Goal: Task Accomplishment & Management: Use online tool/utility

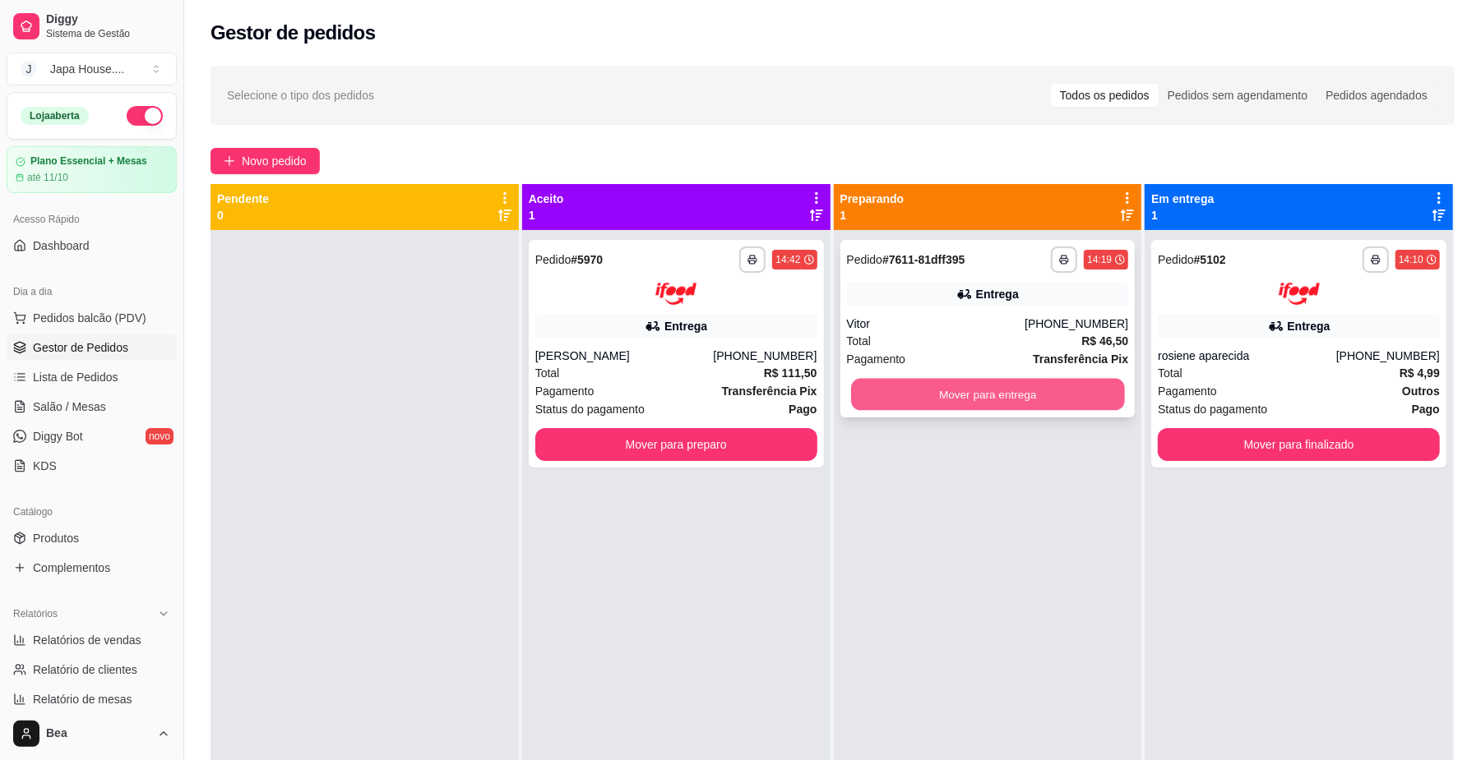
click at [945, 396] on button "Mover para entrega" at bounding box center [987, 395] width 273 height 32
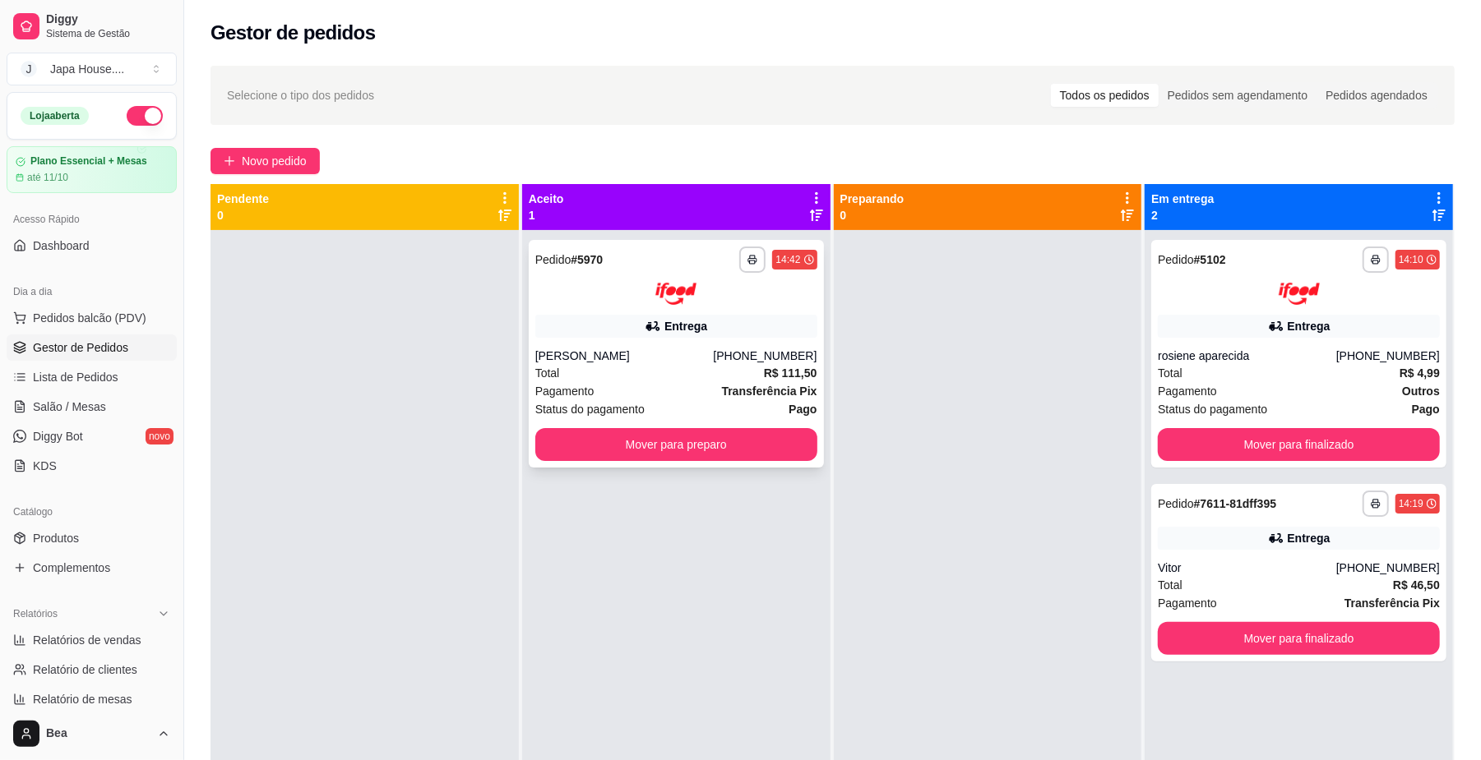
click at [753, 310] on div "**********" at bounding box center [676, 354] width 295 height 228
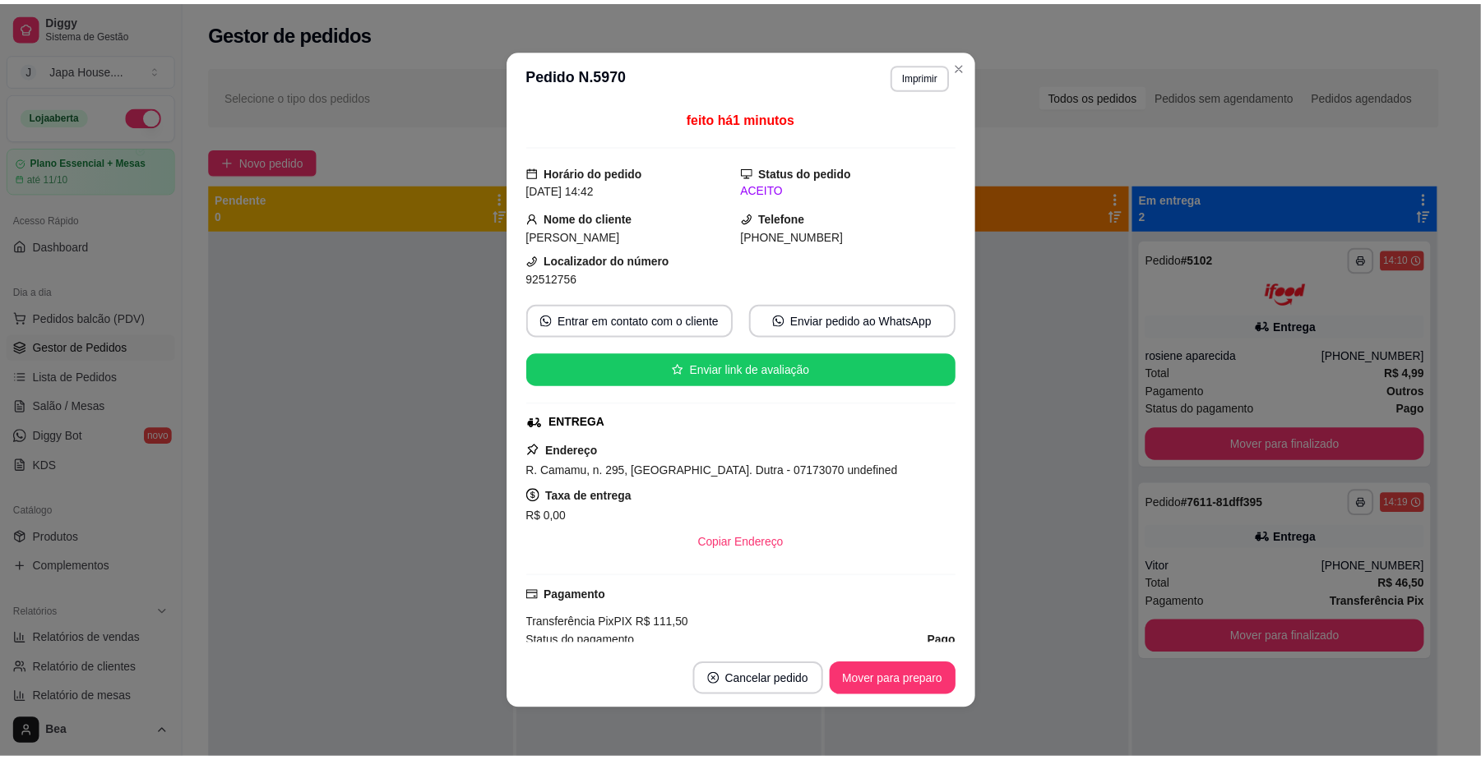
scroll to position [451, 0]
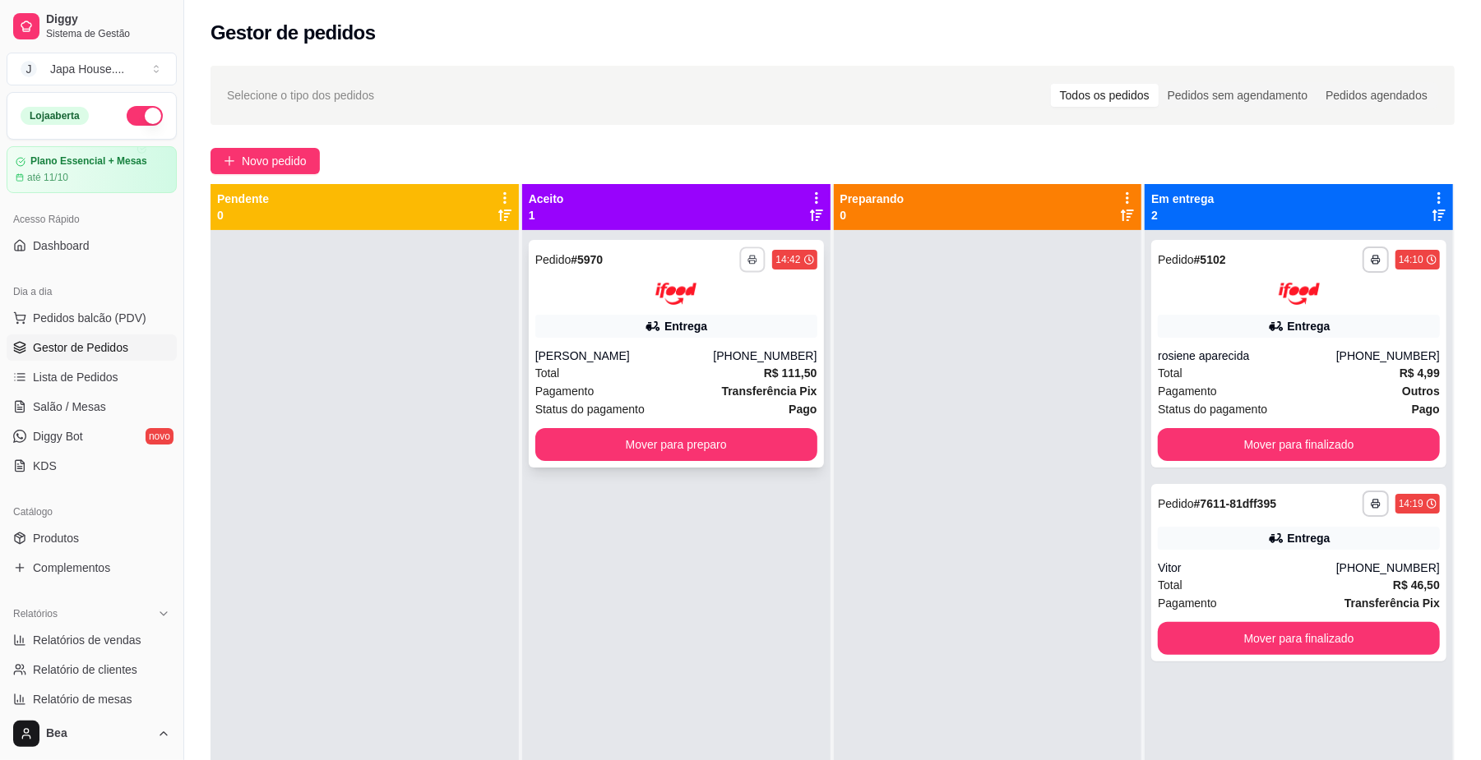
click at [751, 255] on icon "button" at bounding box center [753, 260] width 10 height 10
click at [721, 336] on div "Escolha a impressora IMPRESSORA IMPRESSORA" at bounding box center [702, 322] width 136 height 89
click at [722, 344] on button "IMPRESSORA" at bounding box center [702, 349] width 115 height 25
click at [749, 259] on icon "button" at bounding box center [753, 260] width 8 height 3
click at [722, 350] on button "IMPRESSORA" at bounding box center [701, 350] width 119 height 26
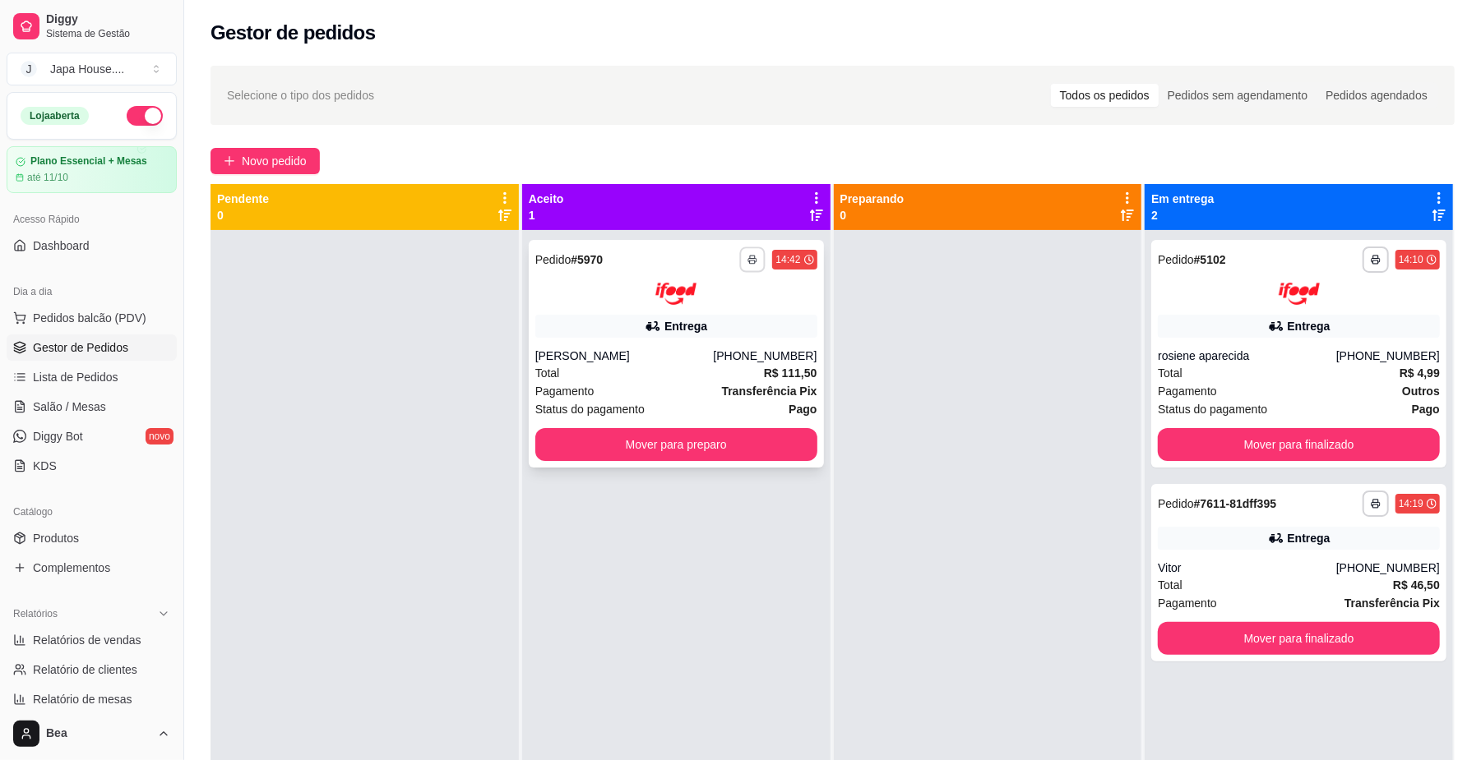
click at [742, 253] on button "button" at bounding box center [752, 259] width 25 height 25
click at [705, 349] on button "IMPRESSORA" at bounding box center [702, 349] width 115 height 25
click at [718, 451] on button "Mover para preparo" at bounding box center [675, 444] width 273 height 32
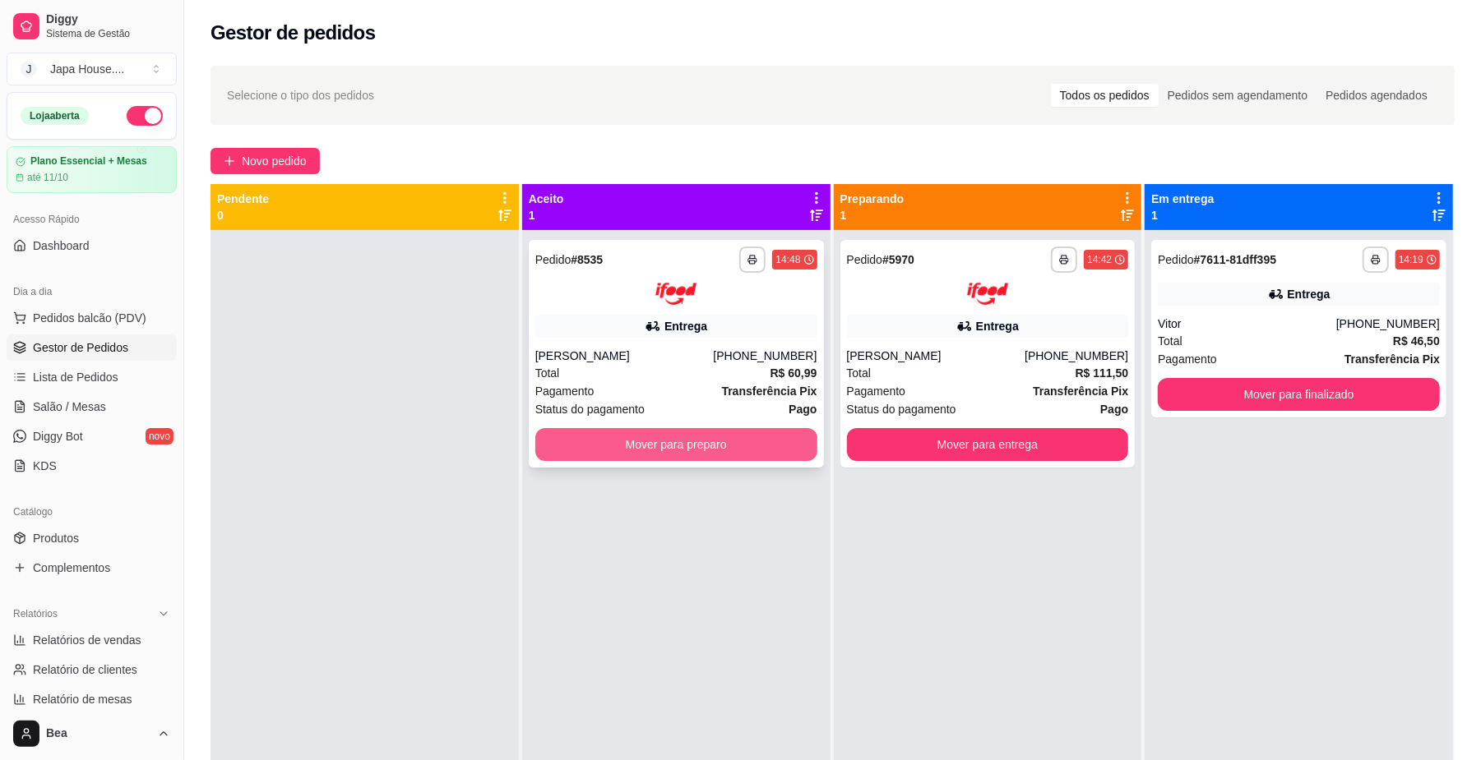
click at [781, 436] on button "Mover para preparo" at bounding box center [676, 444] width 282 height 33
